Goal: Find specific page/section: Find specific page/section

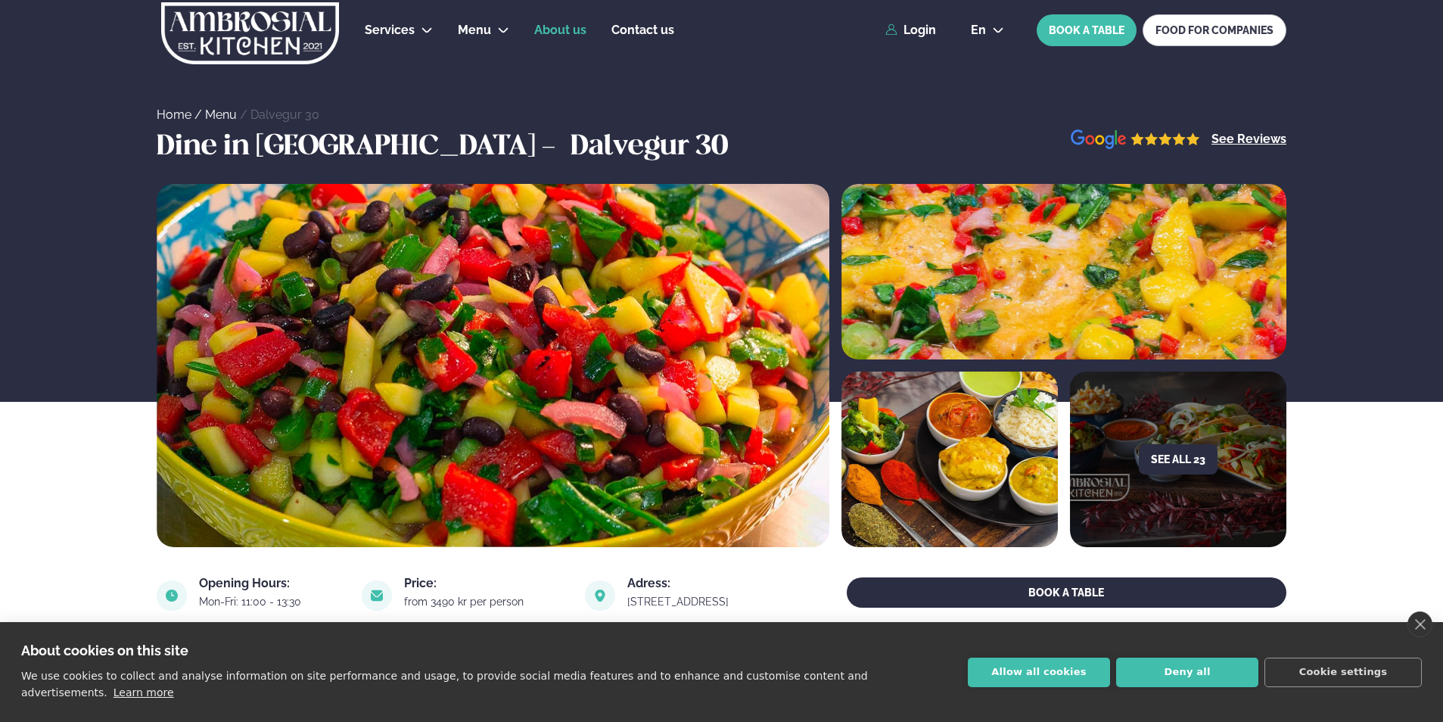
click at [570, 29] on span "About us" at bounding box center [560, 30] width 52 height 14
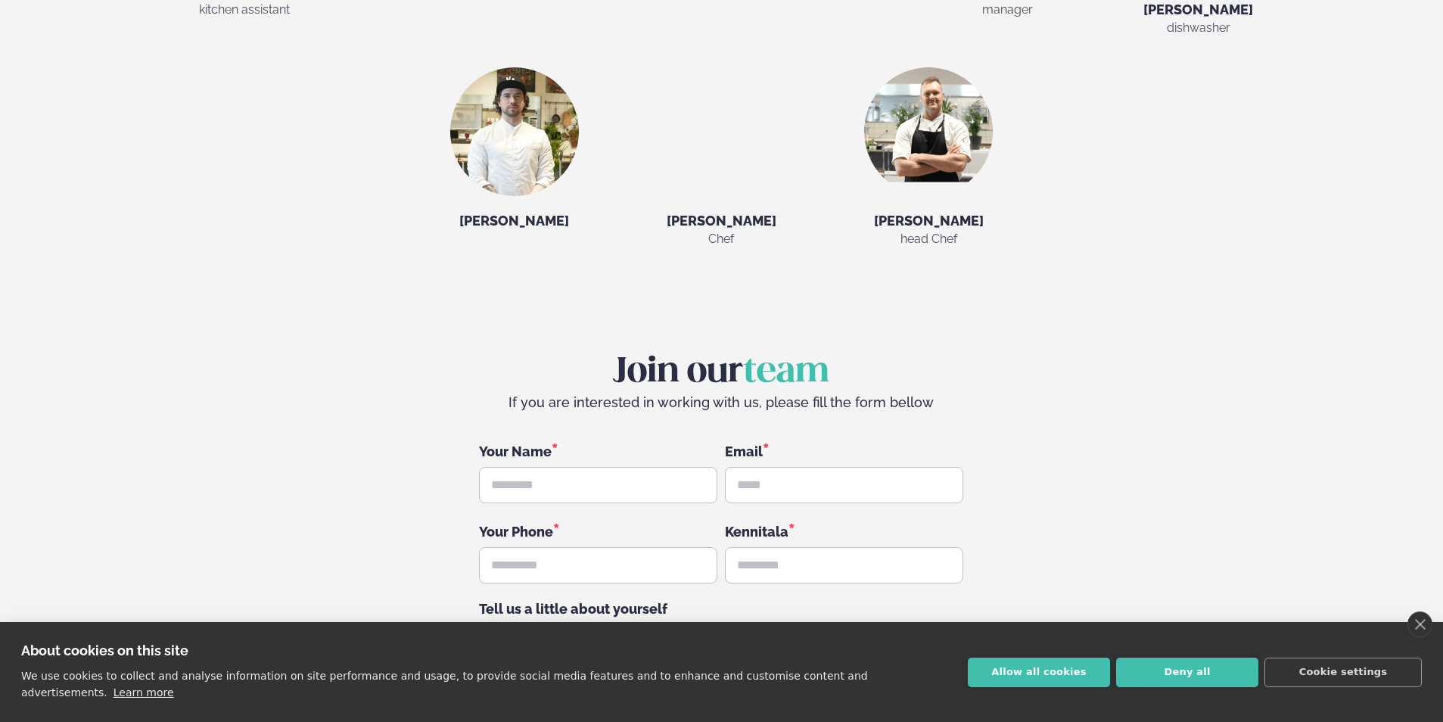
scroll to position [2951, 0]
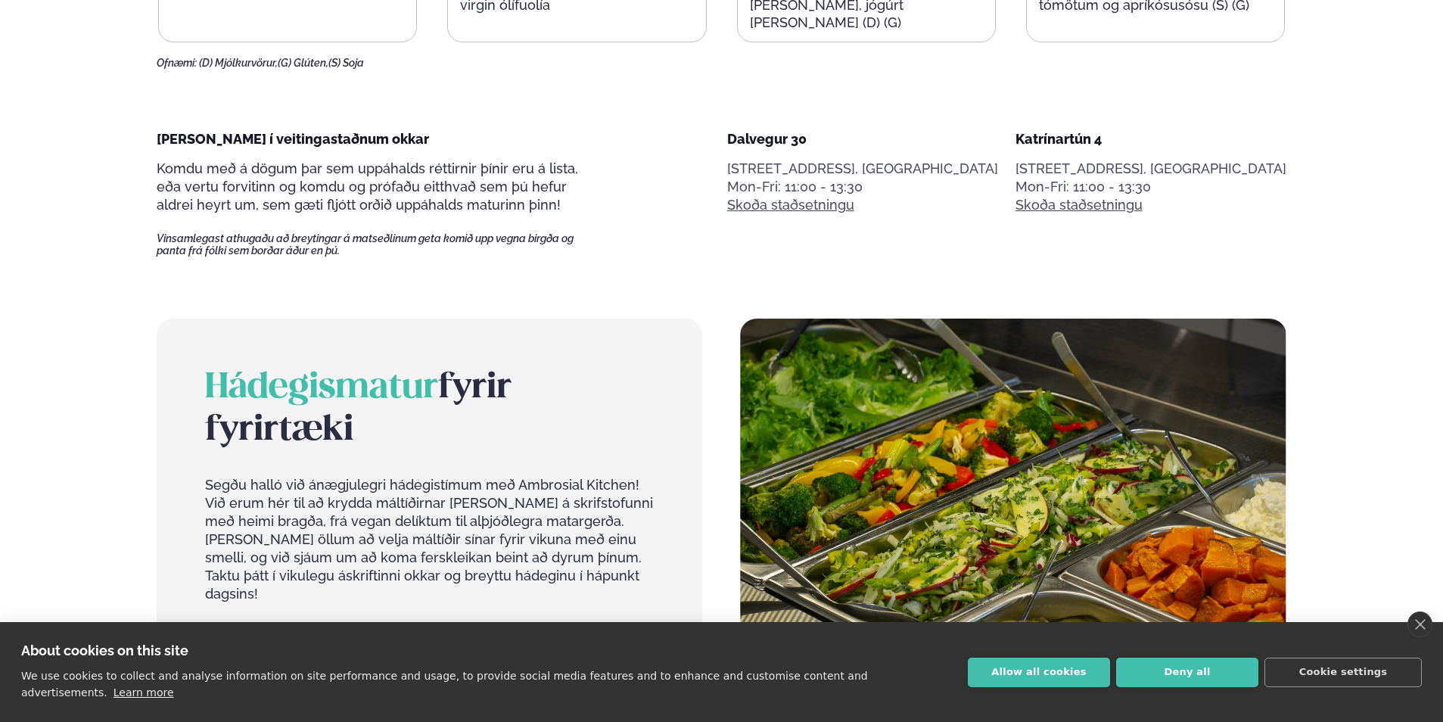
scroll to position [1135, 0]
click at [854, 211] on link "Skoða staðsetningu" at bounding box center [790, 206] width 127 height 18
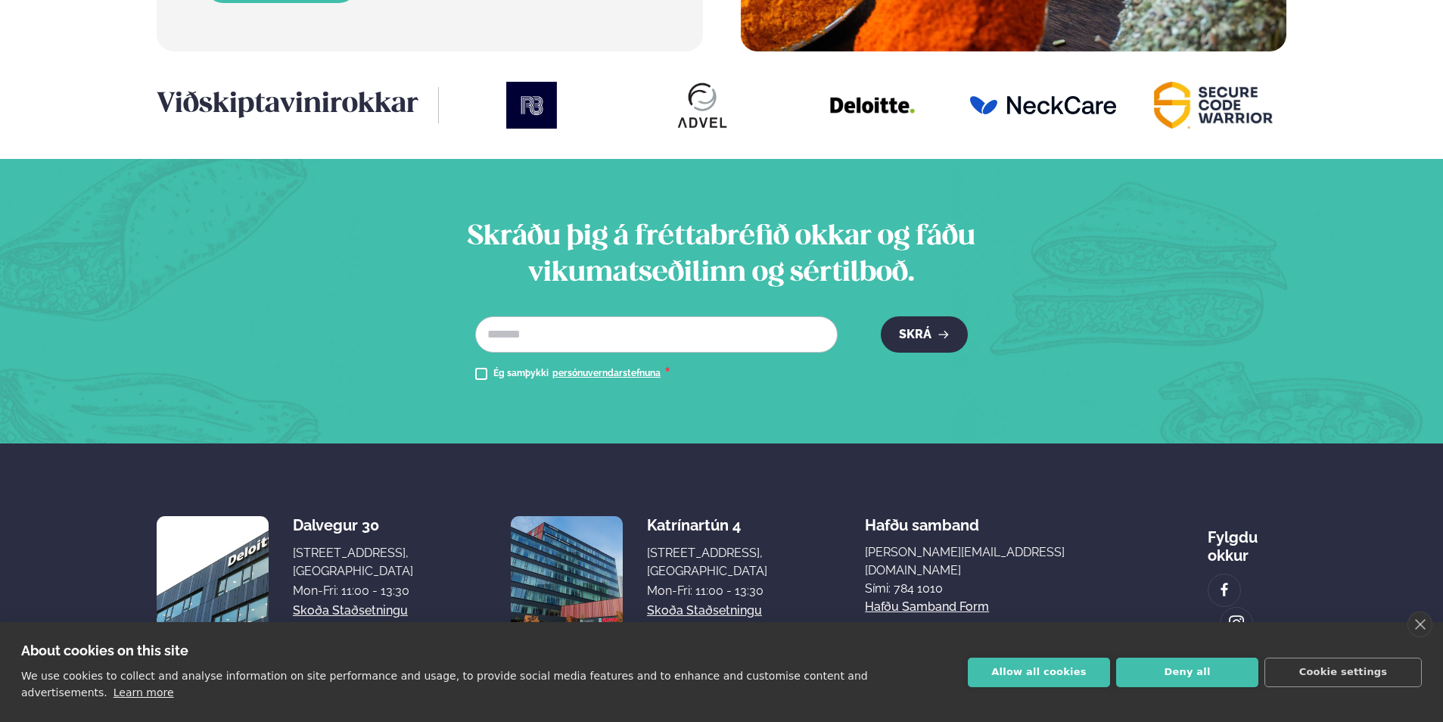
scroll to position [1977, 0]
